Goal: Task Accomplishment & Management: Use online tool/utility

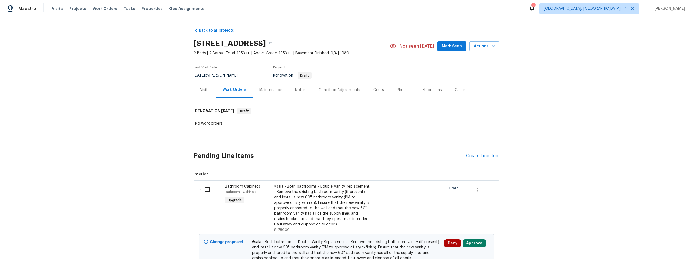
scroll to position [697, 0]
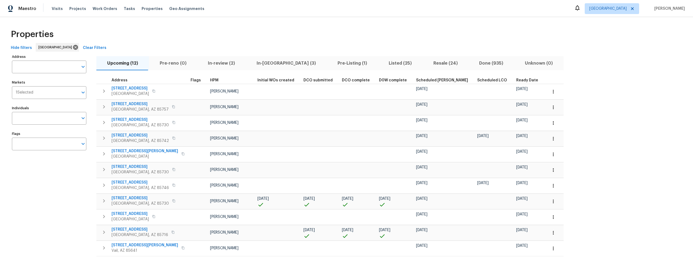
scroll to position [23, 0]
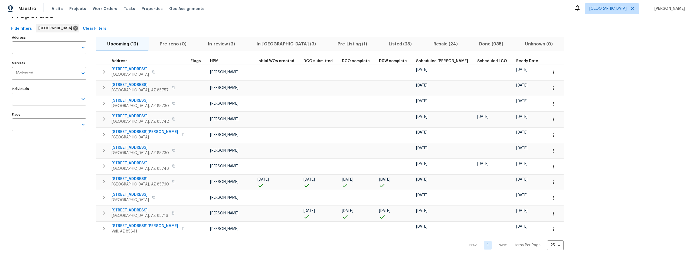
click at [381, 40] on span "Listed (25)" at bounding box center [400, 44] width 38 height 8
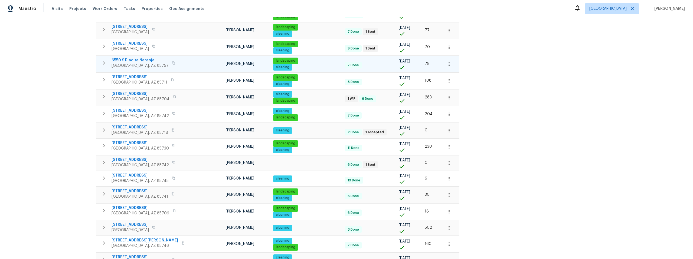
scroll to position [147, 0]
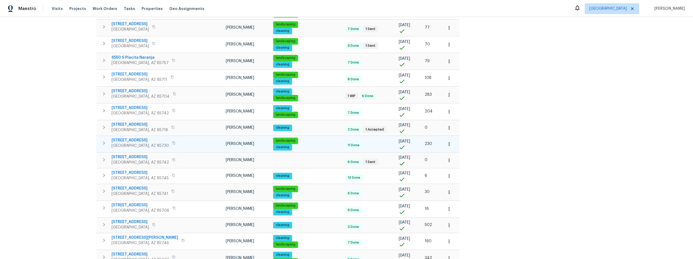
click at [132, 140] on span "9980 E Victoria Ln" at bounding box center [140, 140] width 57 height 5
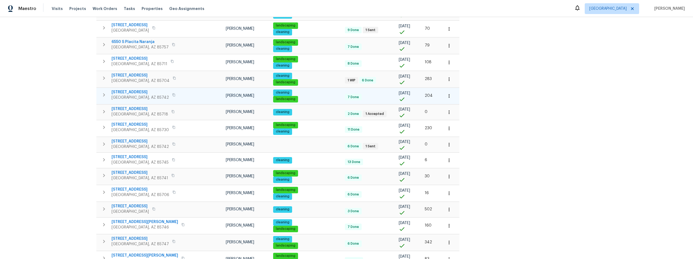
scroll to position [193, 0]
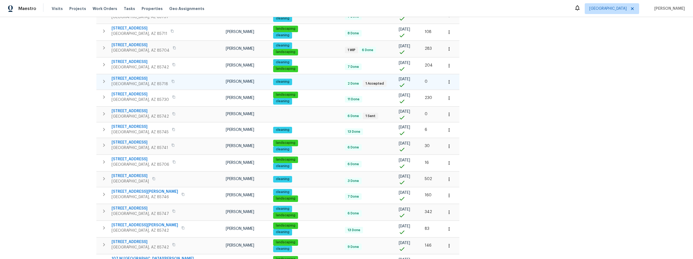
click at [142, 79] on span "2016 E River Rd Unit 101" at bounding box center [140, 78] width 57 height 5
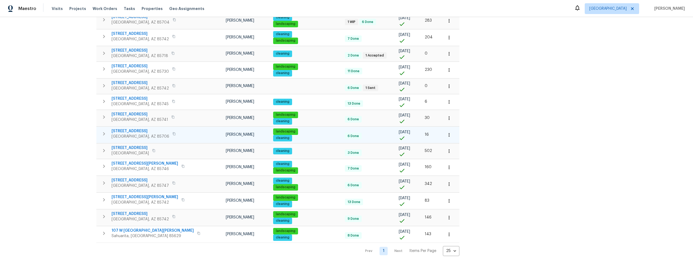
scroll to position [231, 0]
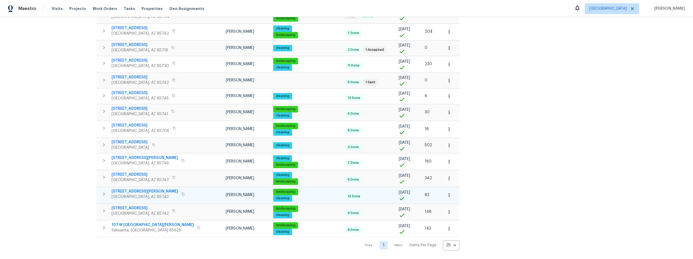
click at [132, 189] on span "5007 W Hurston Dr" at bounding box center [145, 191] width 67 height 5
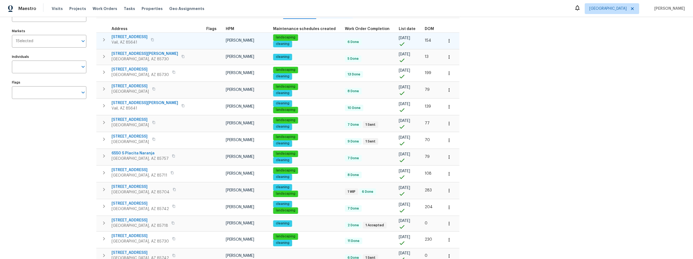
scroll to position [0, 0]
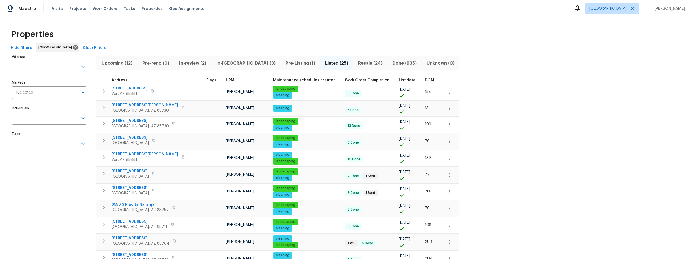
click at [284, 63] on span "Pre-Listing (1)" at bounding box center [300, 64] width 33 height 8
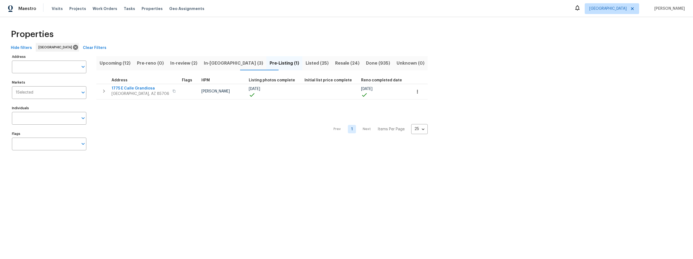
click at [224, 63] on span "In-reno (3)" at bounding box center [233, 64] width 59 height 8
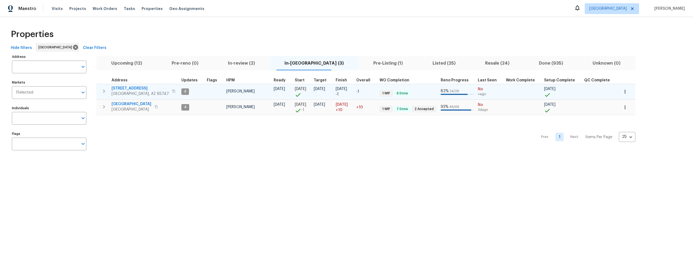
click at [133, 87] on span "[STREET_ADDRESS]" at bounding box center [140, 88] width 57 height 5
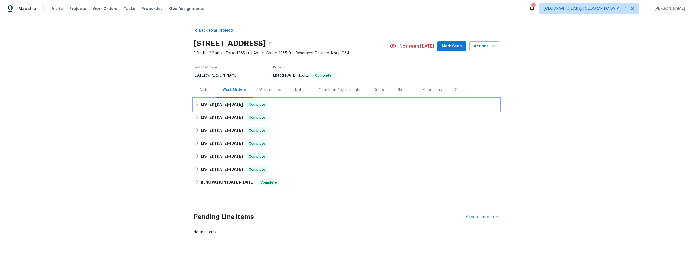
click at [204, 104] on h6 "LISTED 7/31/25 - 8/1/25" at bounding box center [222, 105] width 42 height 6
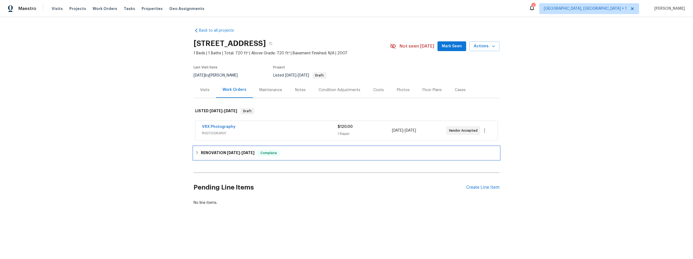
click at [196, 152] on icon at bounding box center [197, 153] width 4 height 4
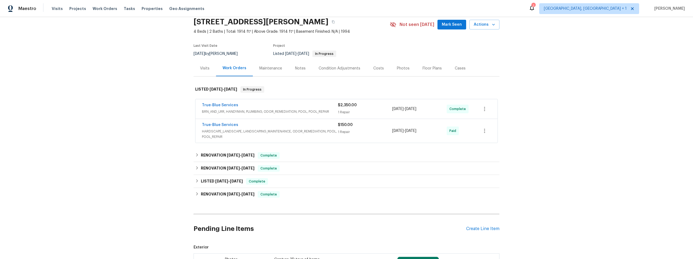
scroll to position [13, 0]
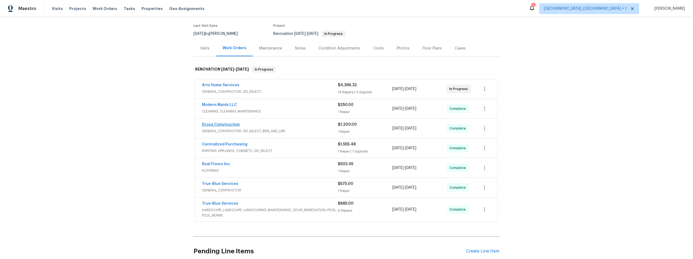
scroll to position [42, 0]
click at [220, 183] on link "True-Blue Services" at bounding box center [220, 184] width 36 height 4
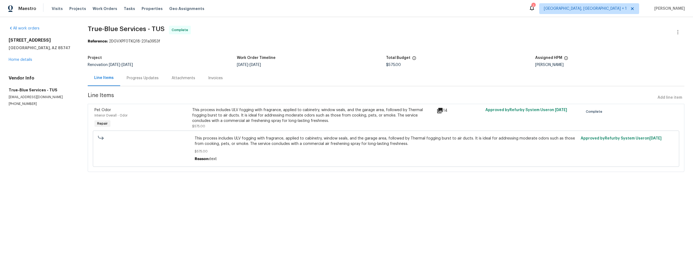
click at [439, 110] on icon at bounding box center [439, 110] width 5 height 5
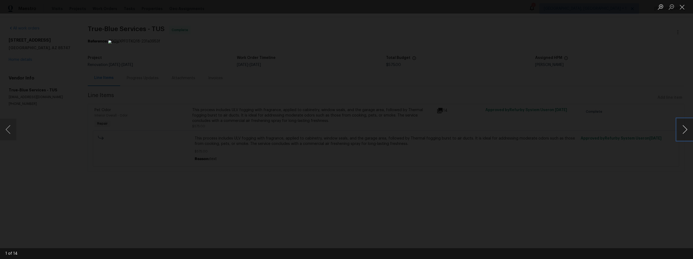
click at [683, 129] on button "Next image" at bounding box center [685, 130] width 16 height 22
click at [682, 129] on button "Next image" at bounding box center [685, 130] width 16 height 22
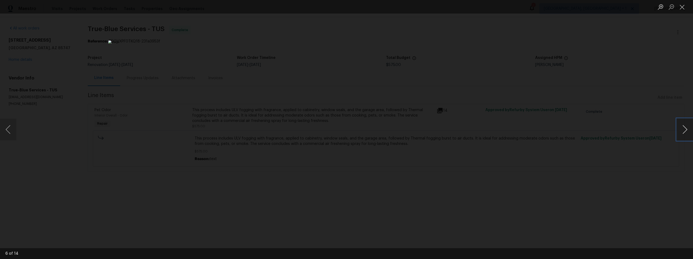
click at [682, 129] on button "Next image" at bounding box center [685, 130] width 16 height 22
click at [681, 129] on button "Next image" at bounding box center [685, 130] width 16 height 22
click at [680, 129] on button "Next image" at bounding box center [685, 130] width 16 height 22
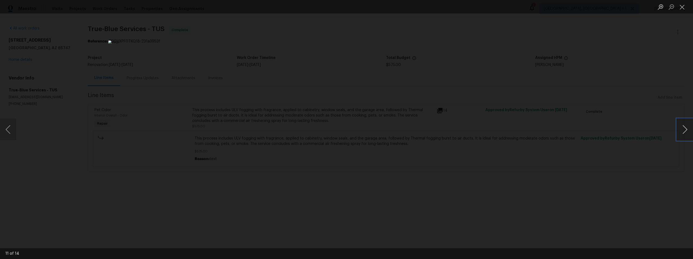
click at [679, 129] on button "Next image" at bounding box center [685, 130] width 16 height 22
click at [678, 130] on button "Next image" at bounding box center [685, 130] width 16 height 22
click at [14, 132] on button "Previous image" at bounding box center [8, 130] width 16 height 22
click at [682, 129] on button "Next image" at bounding box center [685, 130] width 16 height 22
click at [681, 129] on button "Next image" at bounding box center [685, 130] width 16 height 22
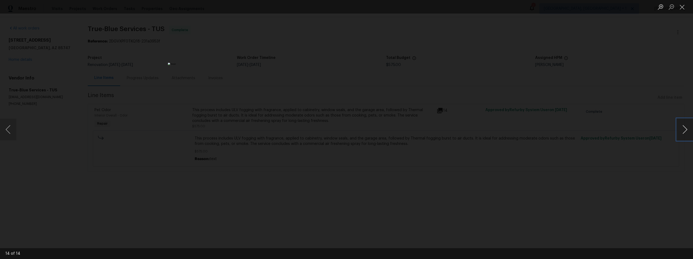
click at [680, 129] on button "Next image" at bounding box center [685, 130] width 16 height 22
click at [12, 127] on button "Previous image" at bounding box center [8, 130] width 16 height 22
click at [170, 61] on div "Lightbox" at bounding box center [346, 129] width 693 height 259
